Goal: Check status: Check status

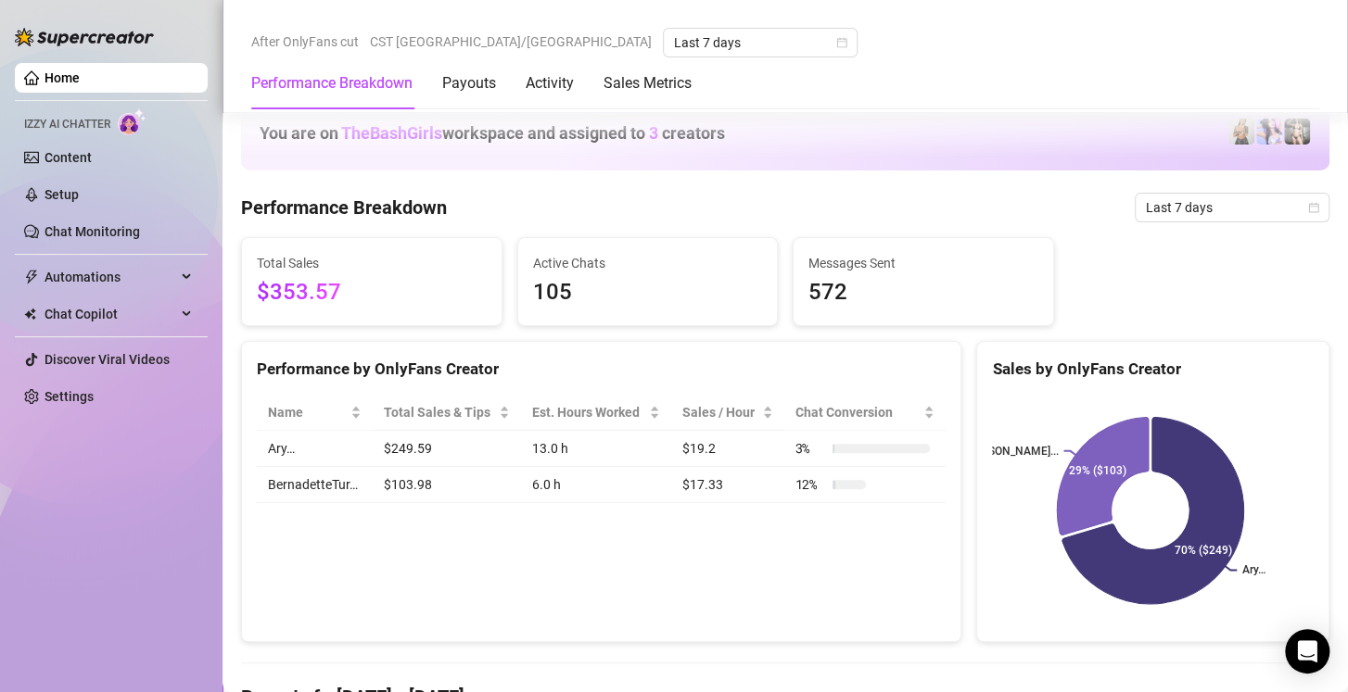
scroll to position [1088, 0]
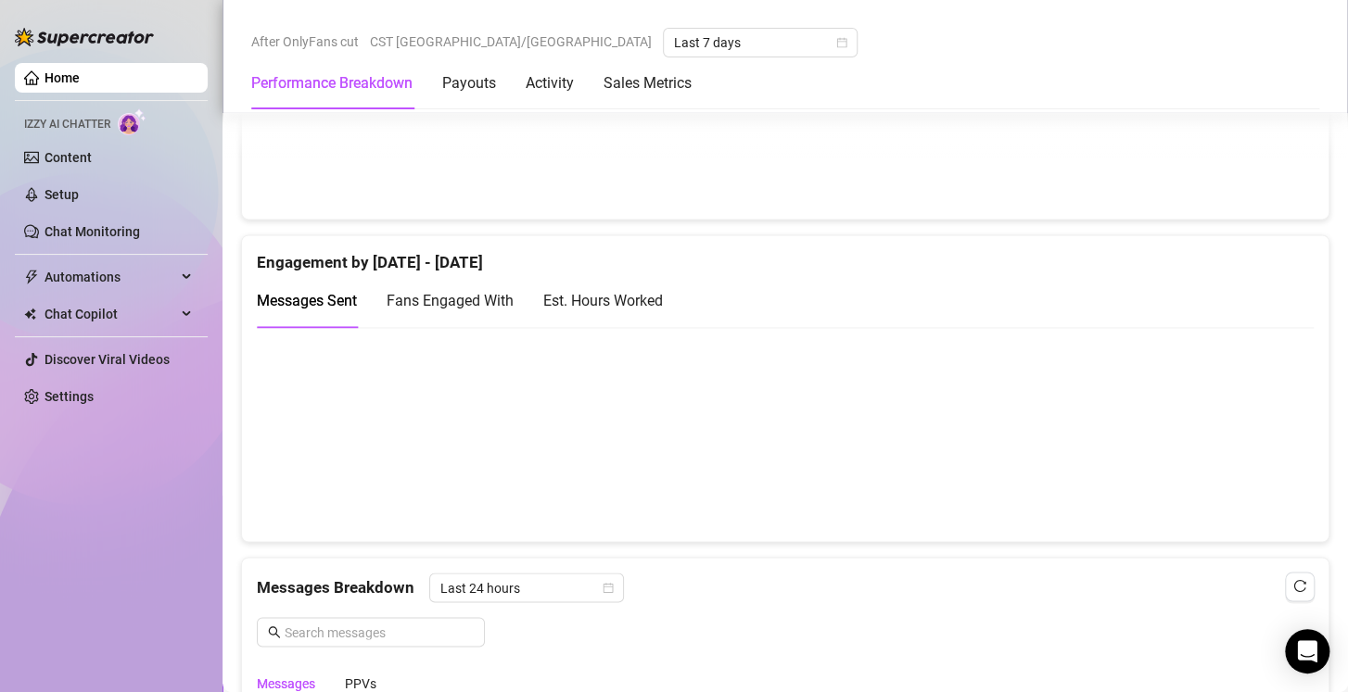
scroll to position [1154, 0]
click at [655, 302] on div "Est. Hours Worked" at bounding box center [603, 299] width 120 height 23
click at [485, 299] on span "Fans Engaged With" at bounding box center [450, 300] width 127 height 18
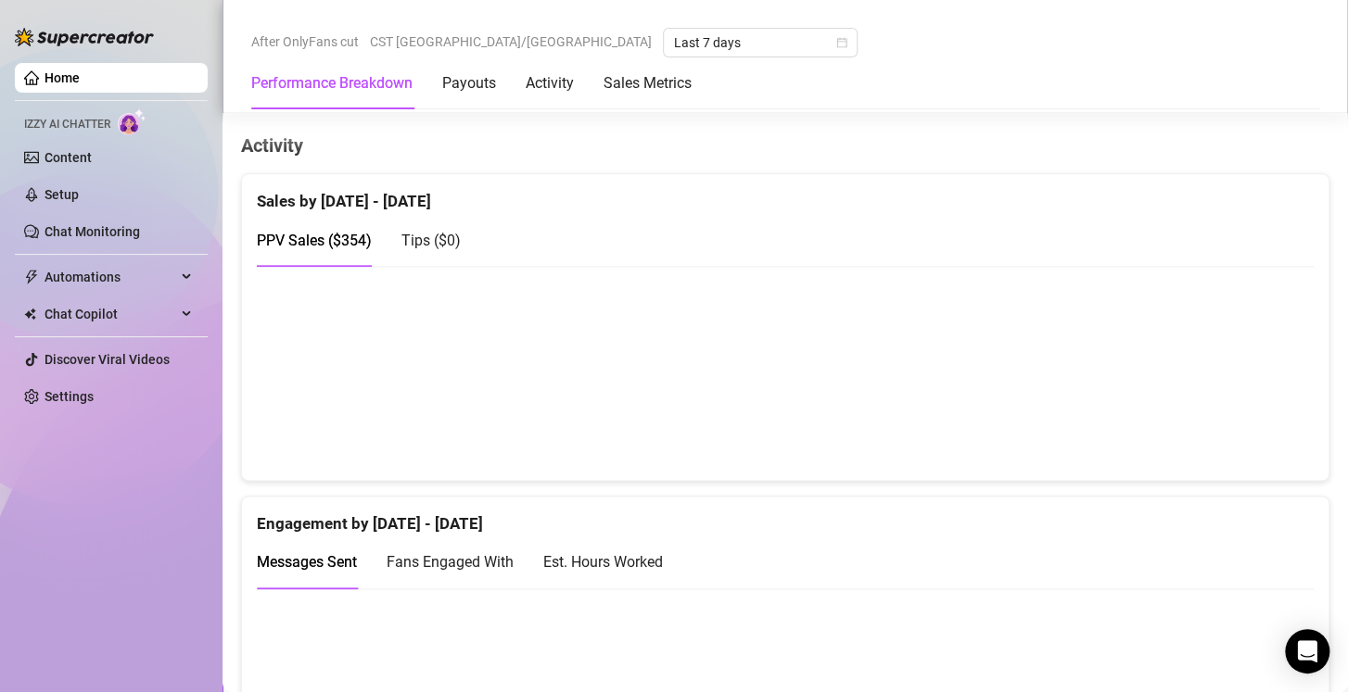
scroll to position [818, 0]
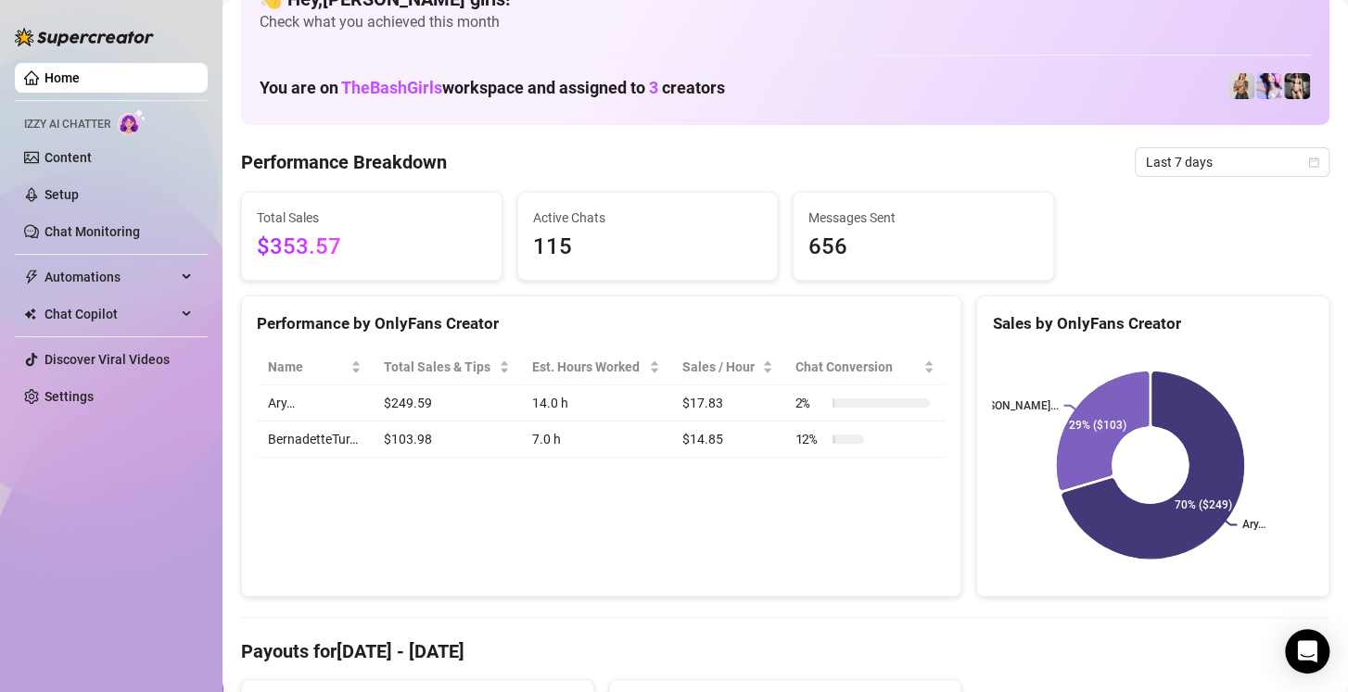
scroll to position [44, 0]
click at [1309, 160] on icon "calendar" at bounding box center [1314, 163] width 10 height 10
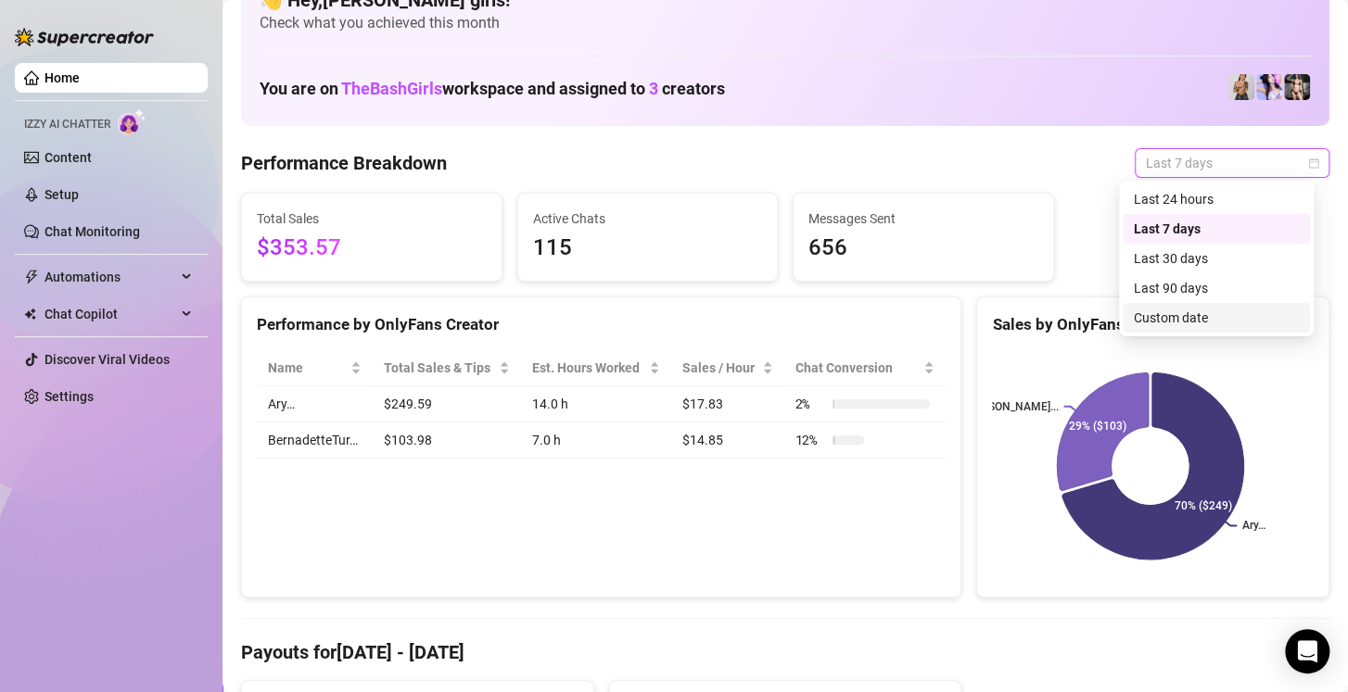
click at [1183, 323] on div "Custom date" at bounding box center [1216, 318] width 165 height 20
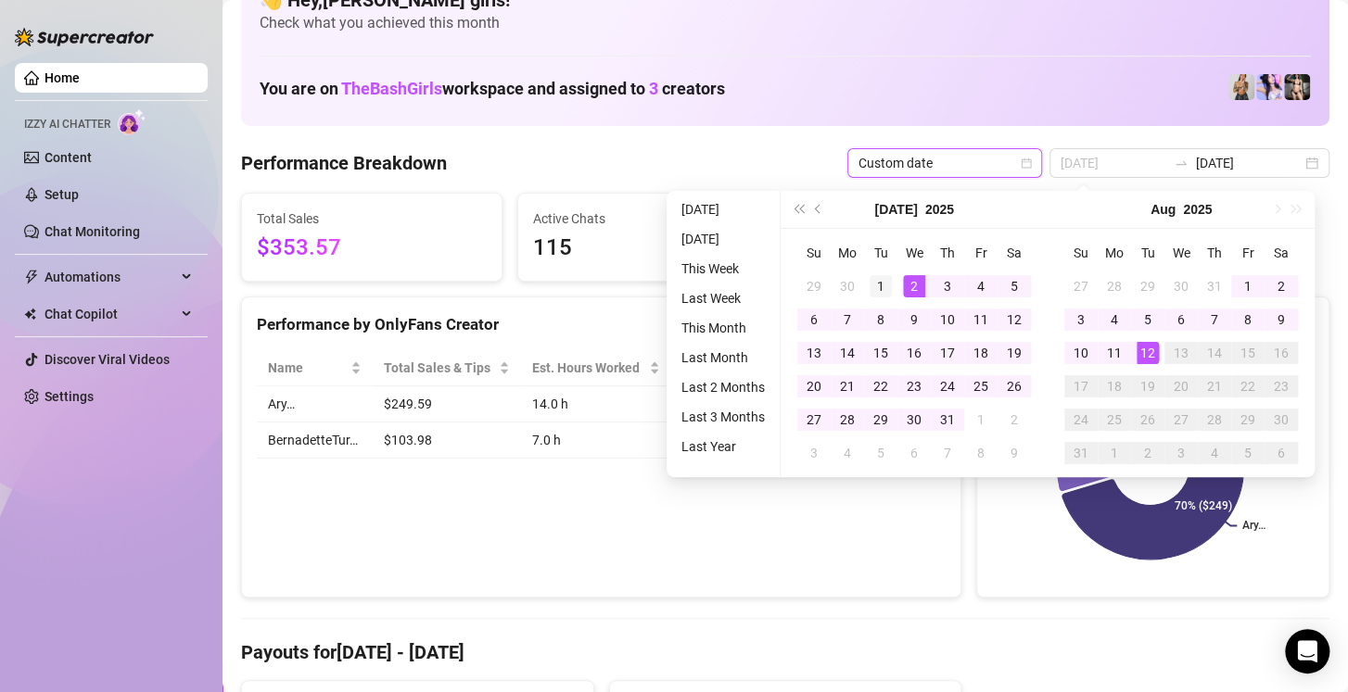
type input "2025-07-01"
click at [882, 282] on div "1" at bounding box center [881, 286] width 22 height 22
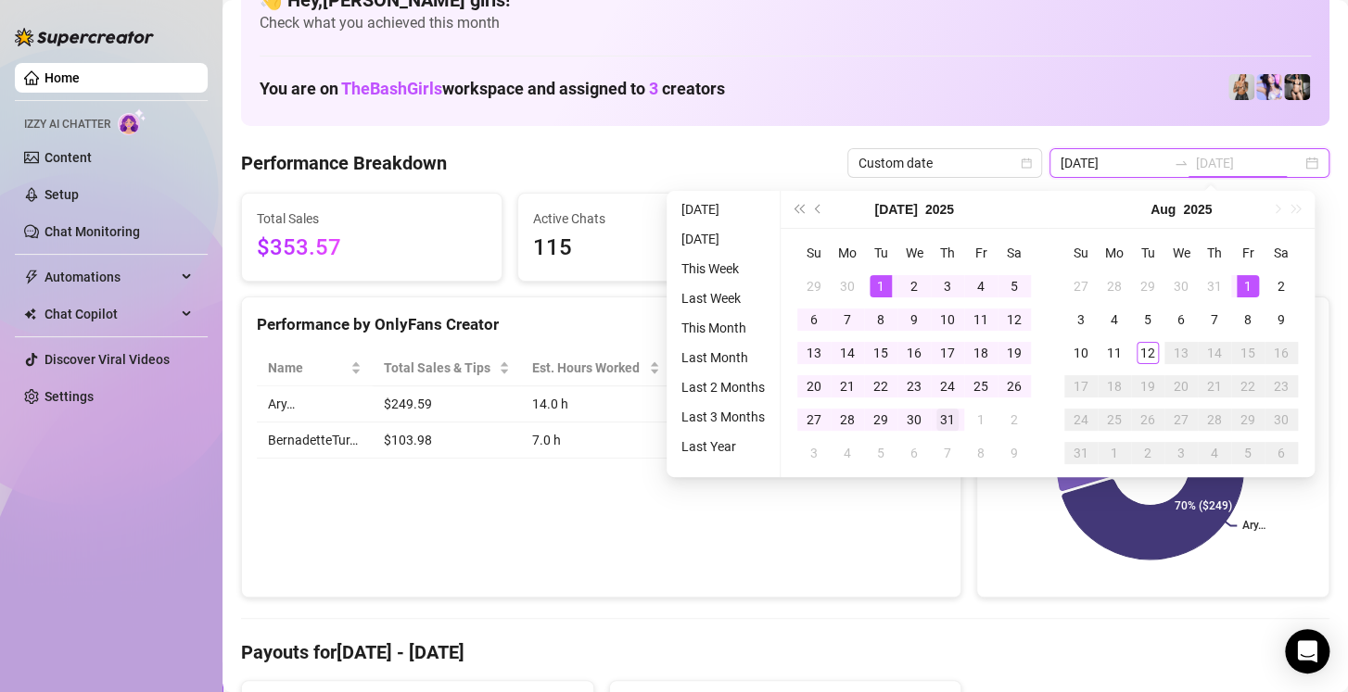
type input "2025-07-31"
click at [946, 413] on div "31" at bounding box center [947, 420] width 22 height 22
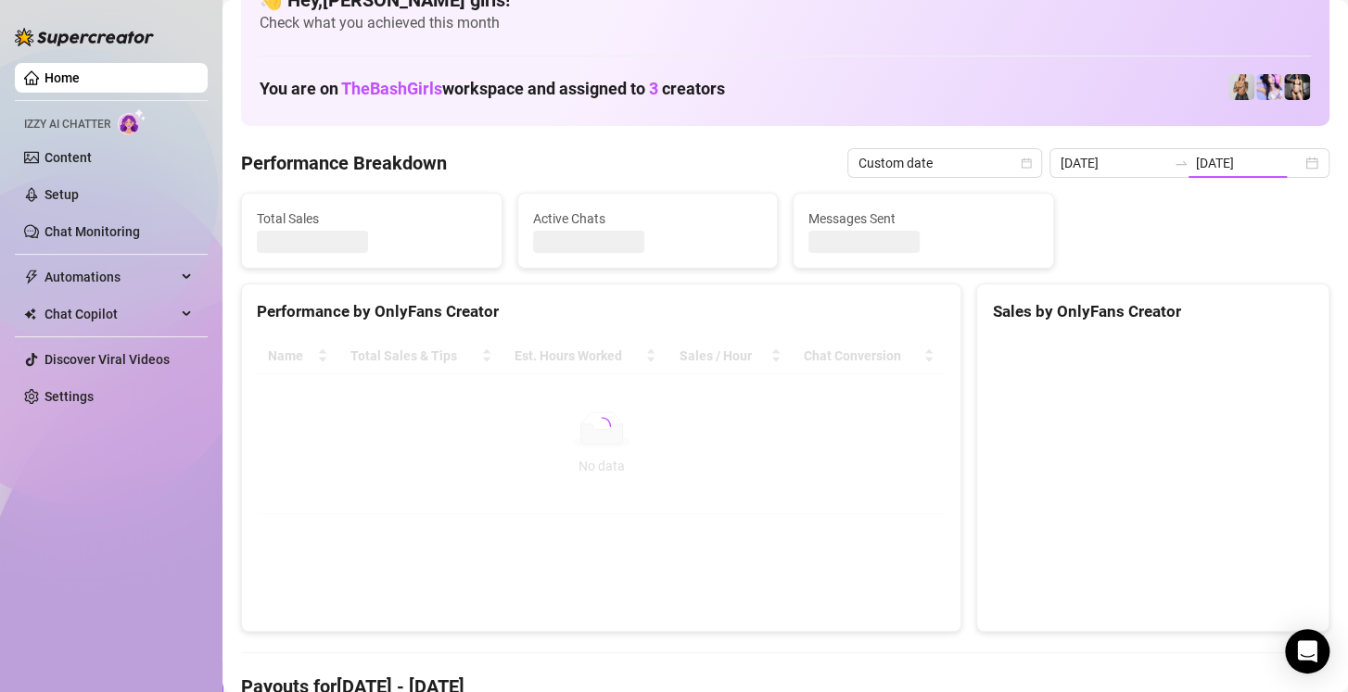
type input "2025-07-01"
type input "2025-07-31"
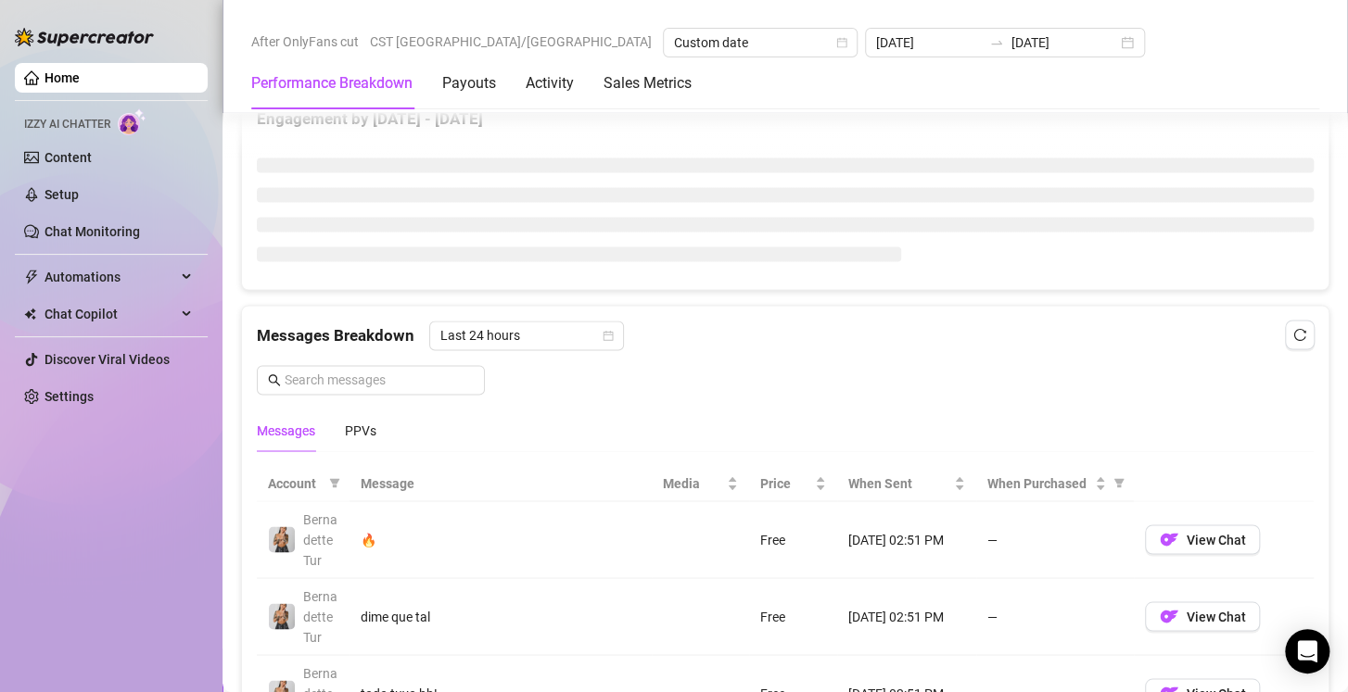
scroll to position [1242, 0]
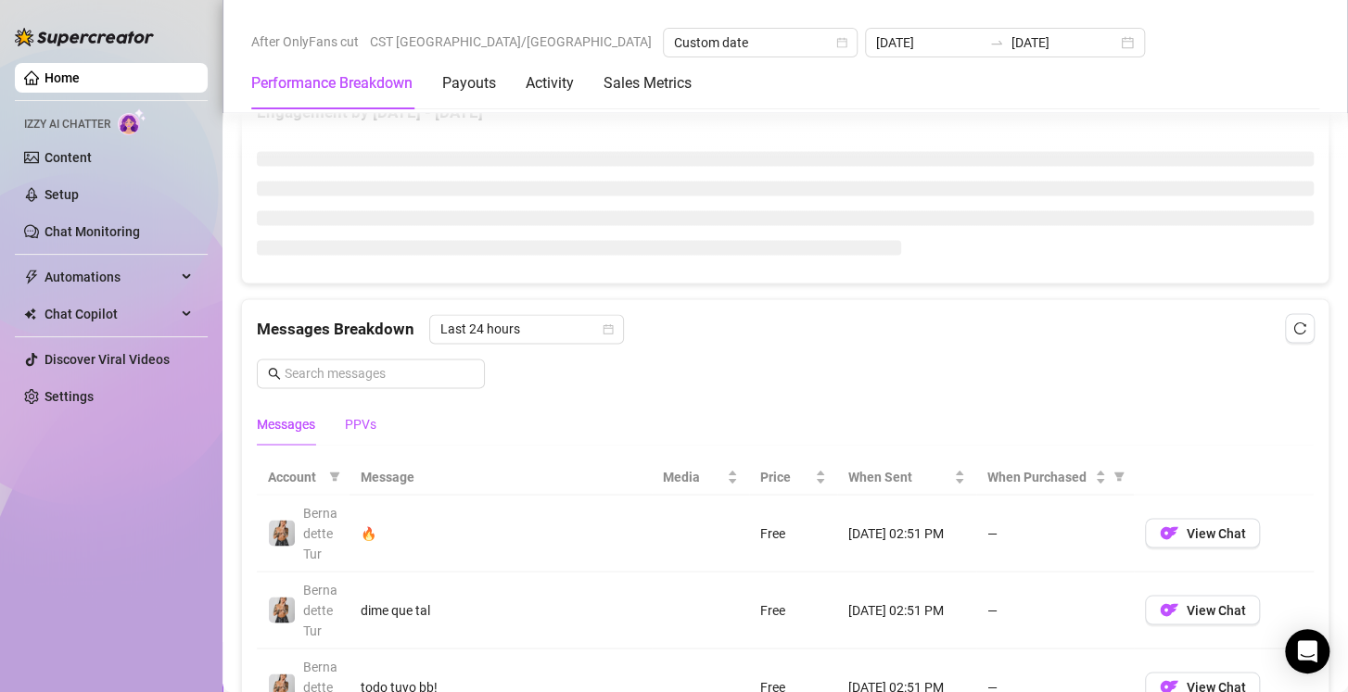
click at [356, 418] on div "PPVs" at bounding box center [361, 424] width 32 height 20
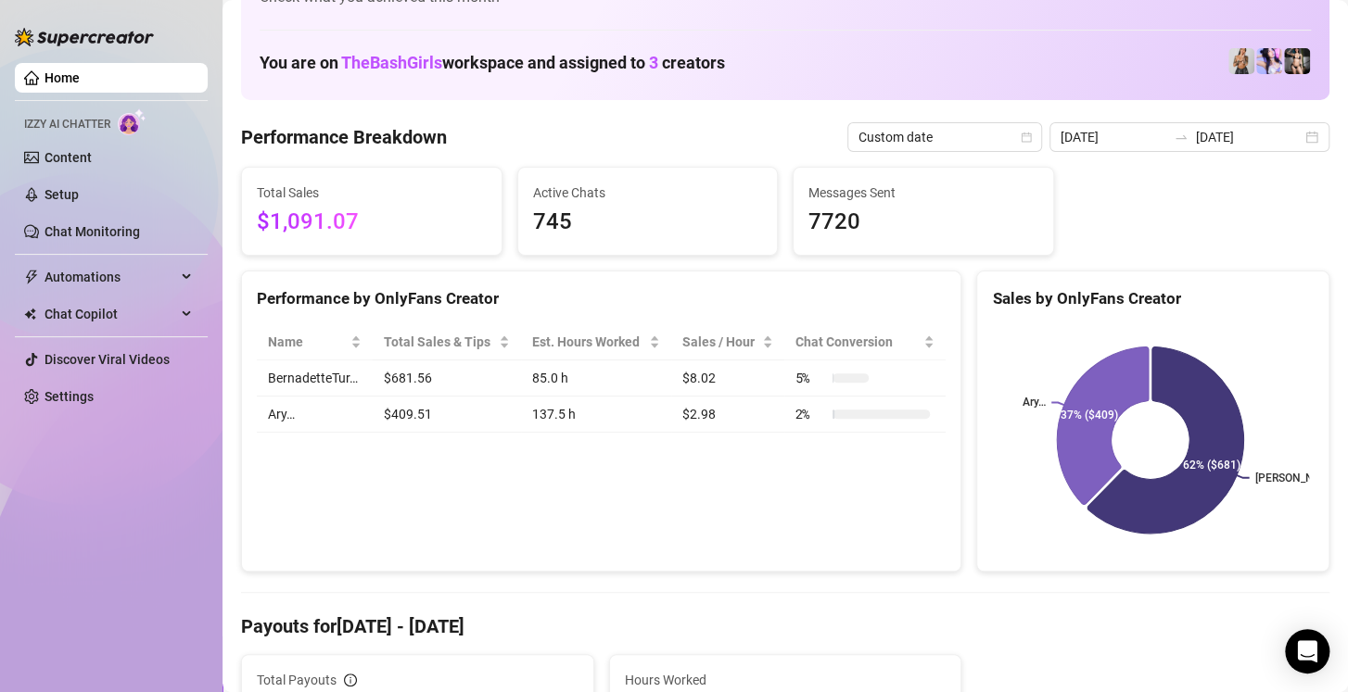
scroll to position [52, 0]
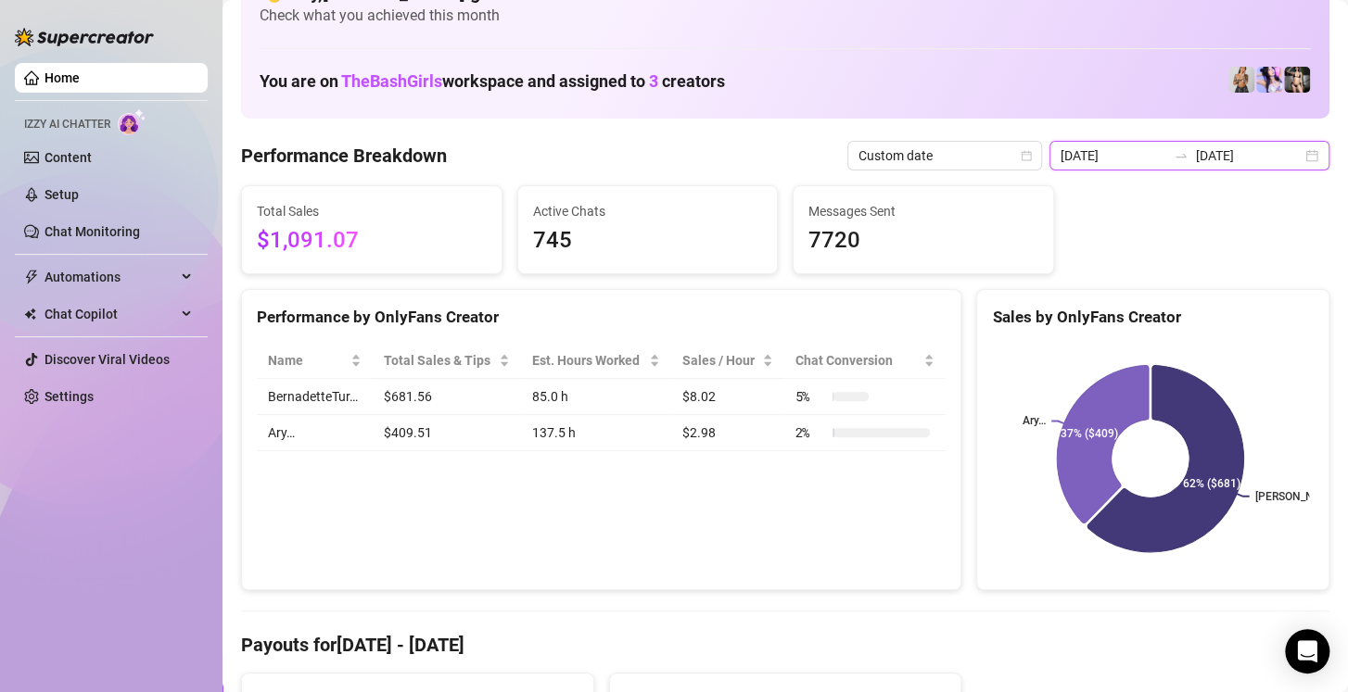
click at [1257, 159] on input "2025-07-31" at bounding box center [1249, 156] width 106 height 20
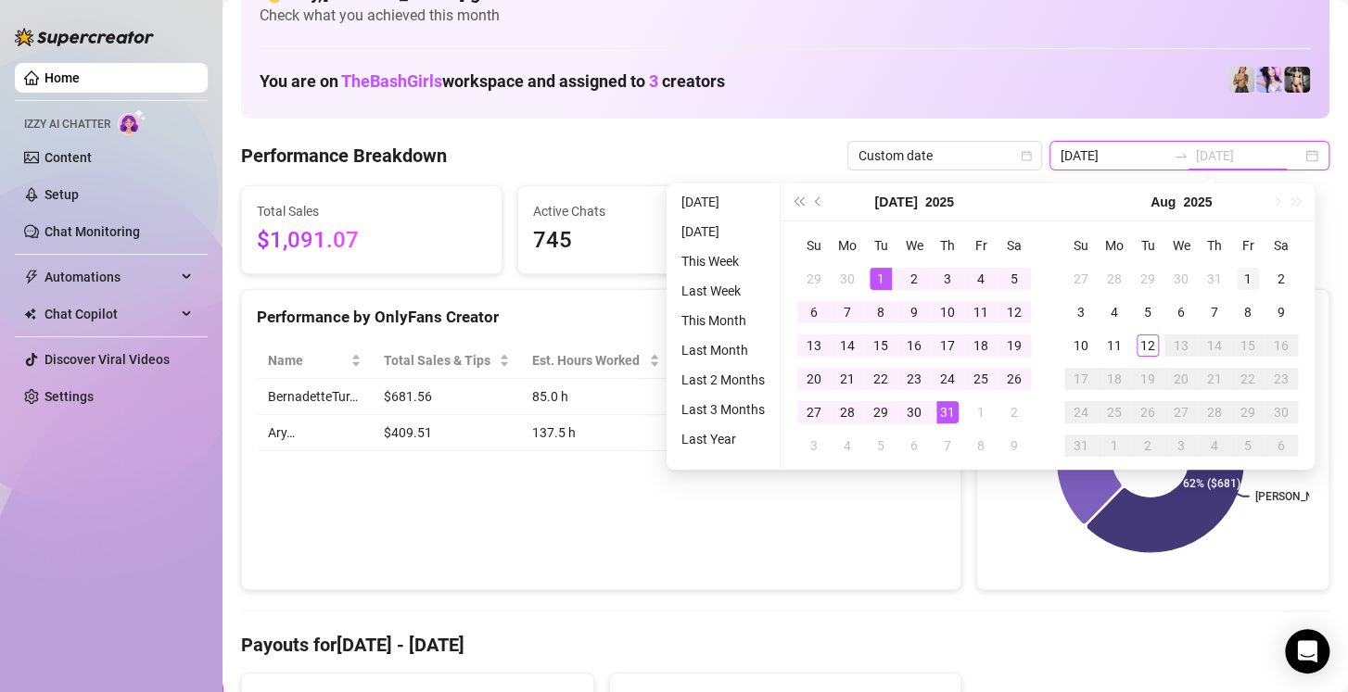
type input "2025-08-01"
click at [1231, 273] on td "1" at bounding box center [1247, 278] width 33 height 33
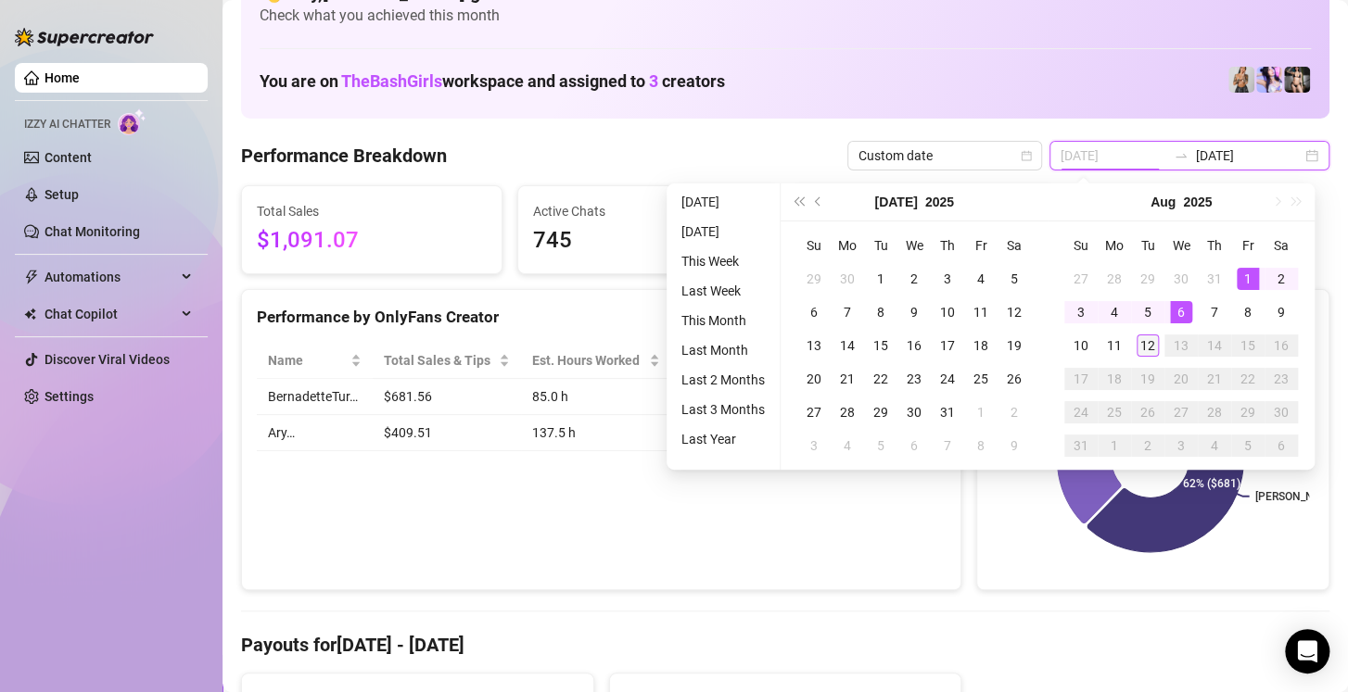
type input "2025-08-12"
click at [1143, 338] on div "12" at bounding box center [1148, 346] width 22 height 22
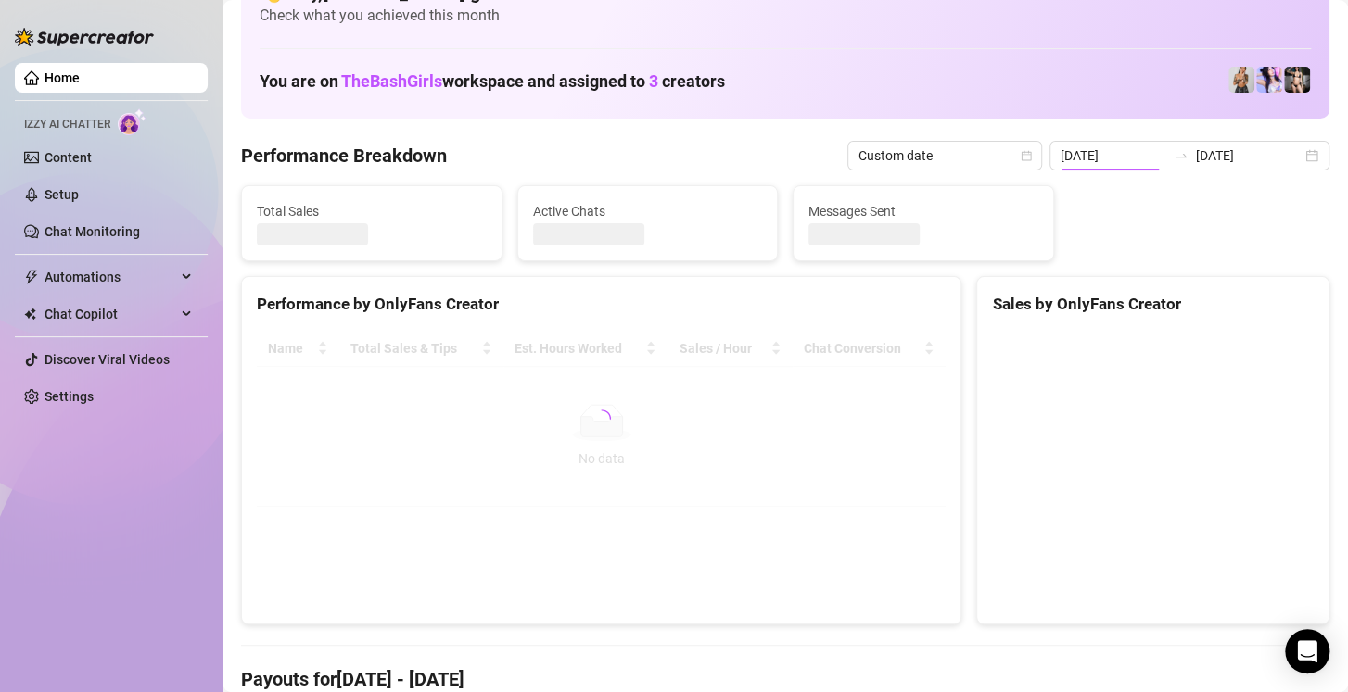
type input "2025-08-01"
type input "2025-08-12"
type input "2025-08-01"
type input "2025-08-12"
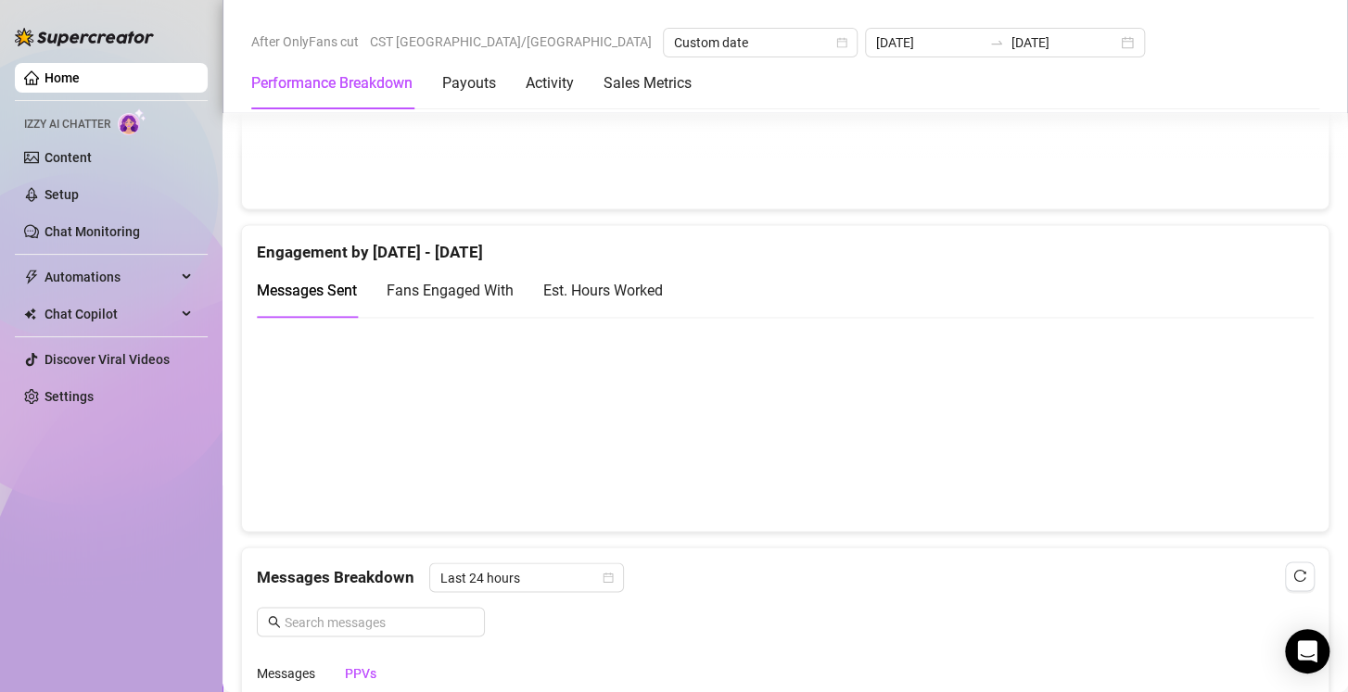
scroll to position [1179, 0]
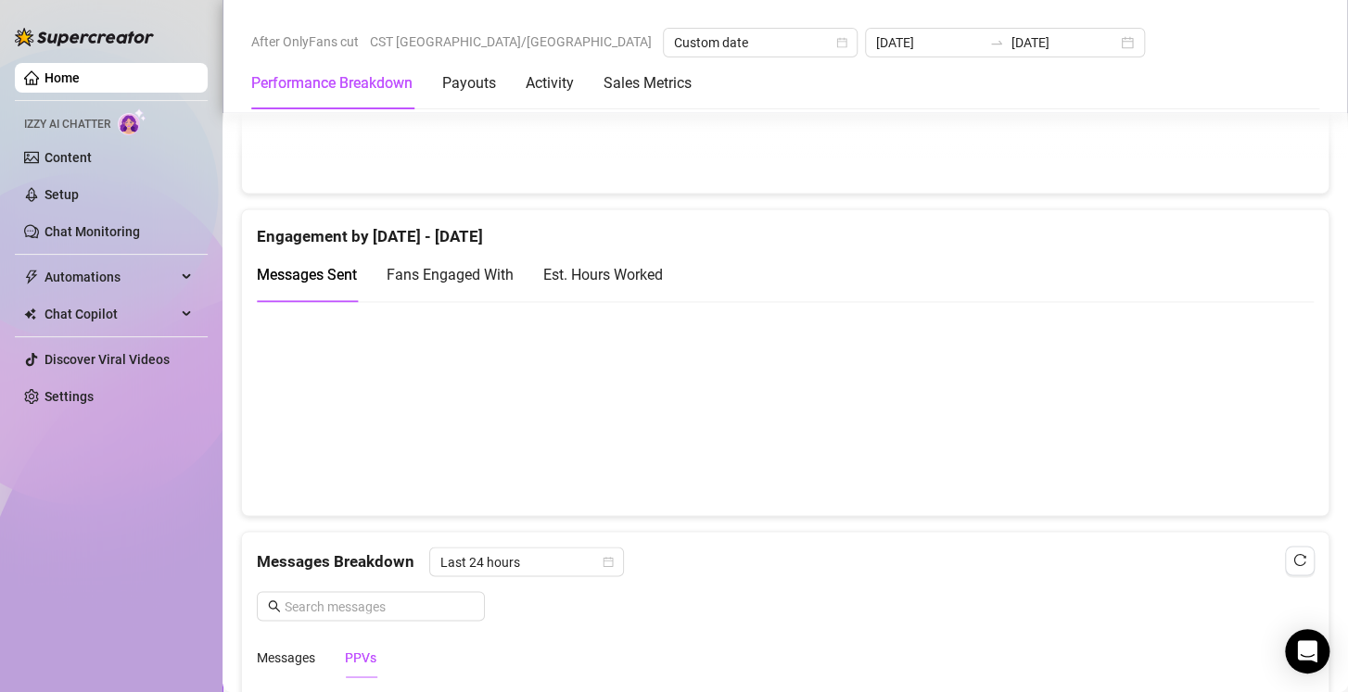
click at [506, 277] on span "Fans Engaged With" at bounding box center [450, 275] width 127 height 18
click at [600, 263] on div "Est. Hours Worked" at bounding box center [603, 274] width 120 height 23
